Goal: Complete application form

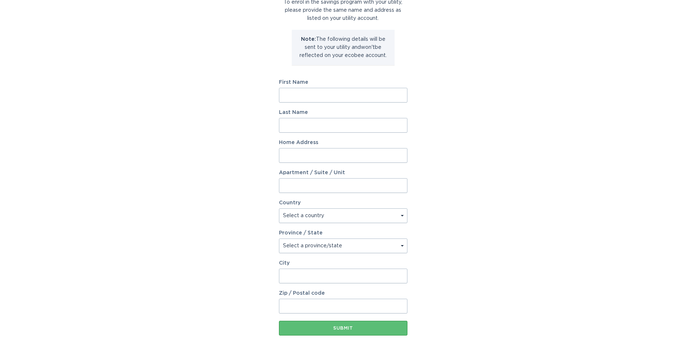
scroll to position [62, 0]
click at [312, 95] on input "First Name" at bounding box center [343, 96] width 129 height 15
type input "[PERSON_NAME]"
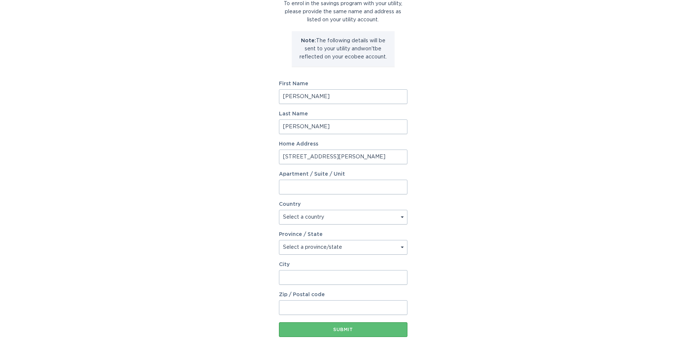
type input "[STREET_ADDRESS][PERSON_NAME]"
select select "US"
click at [279, 240] on select "Select a province/state [US_STATE] [US_STATE] [US_STATE] [US_STATE] [US_STATE] …" at bounding box center [343, 247] width 129 height 15
select select "MA"
click option "[US_STATE]" at bounding box center [0, 0] width 0 height 0
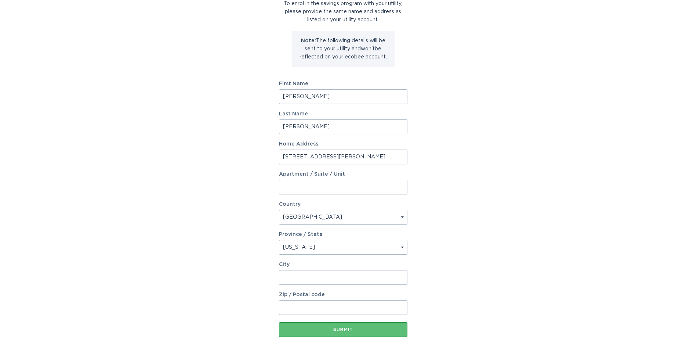
click at [292, 278] on input "City" at bounding box center [343, 277] width 129 height 15
type input "[GEOGRAPHIC_DATA]"
click at [323, 307] on input "Zip / Postal code" at bounding box center [343, 307] width 129 height 15
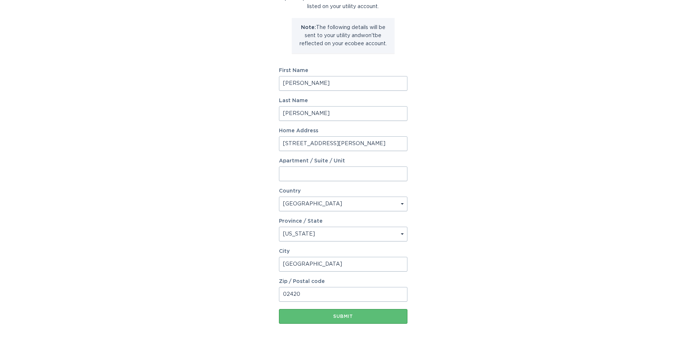
scroll to position [99, 0]
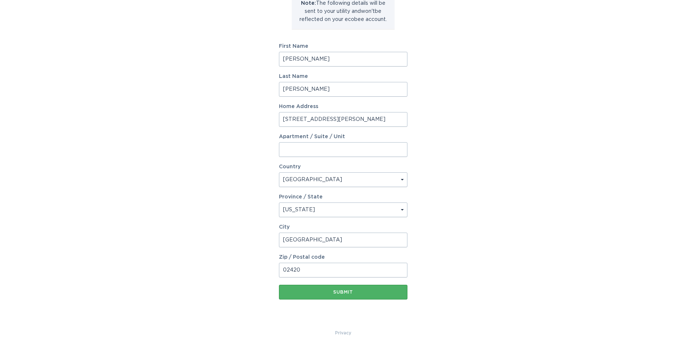
type input "02420"
click at [343, 292] on div "Submit" at bounding box center [343, 292] width 121 height 4
